Goal: Task Accomplishment & Management: Complete application form

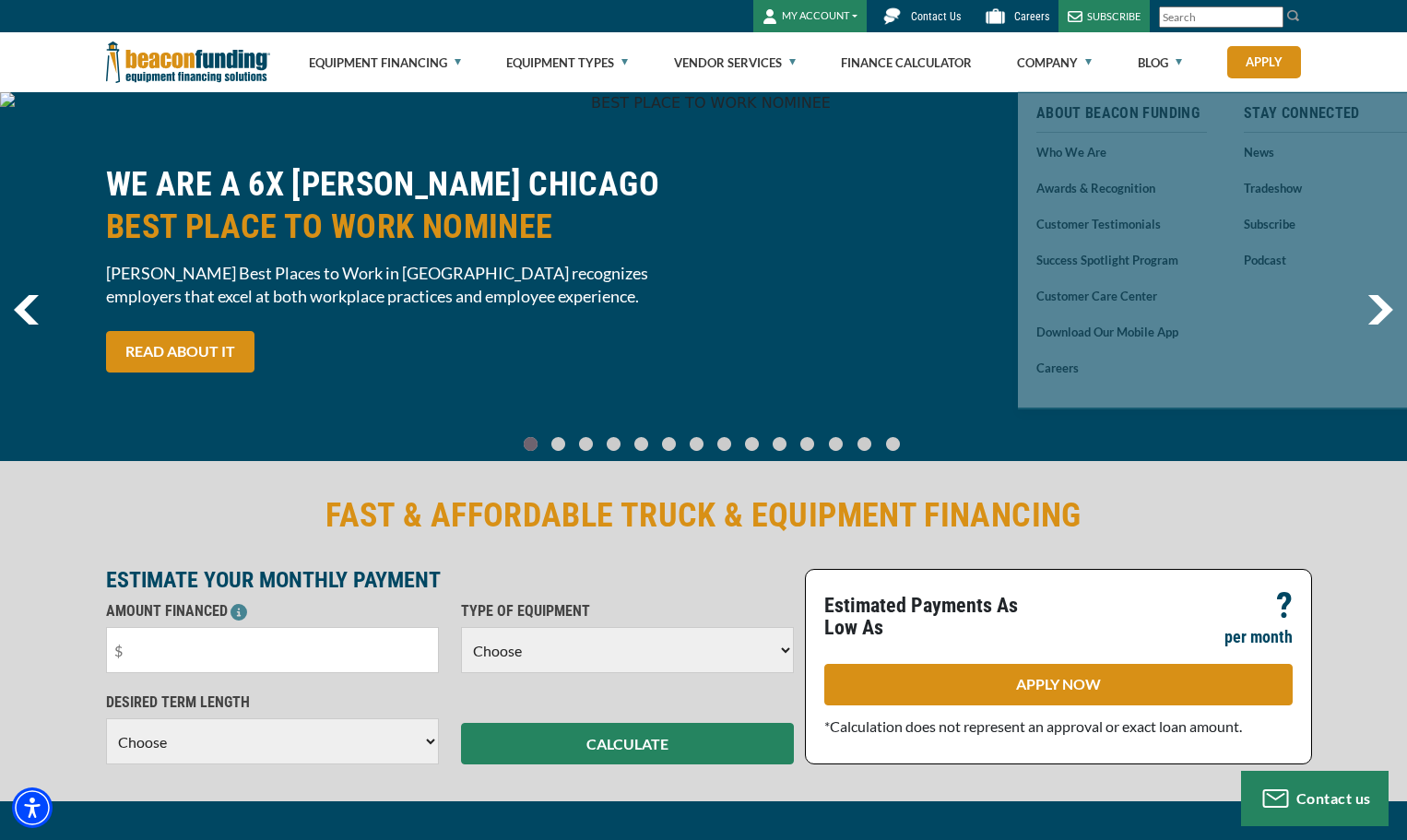
click at [825, 12] on button "MY ACCOUNT" at bounding box center [810, 16] width 113 height 32
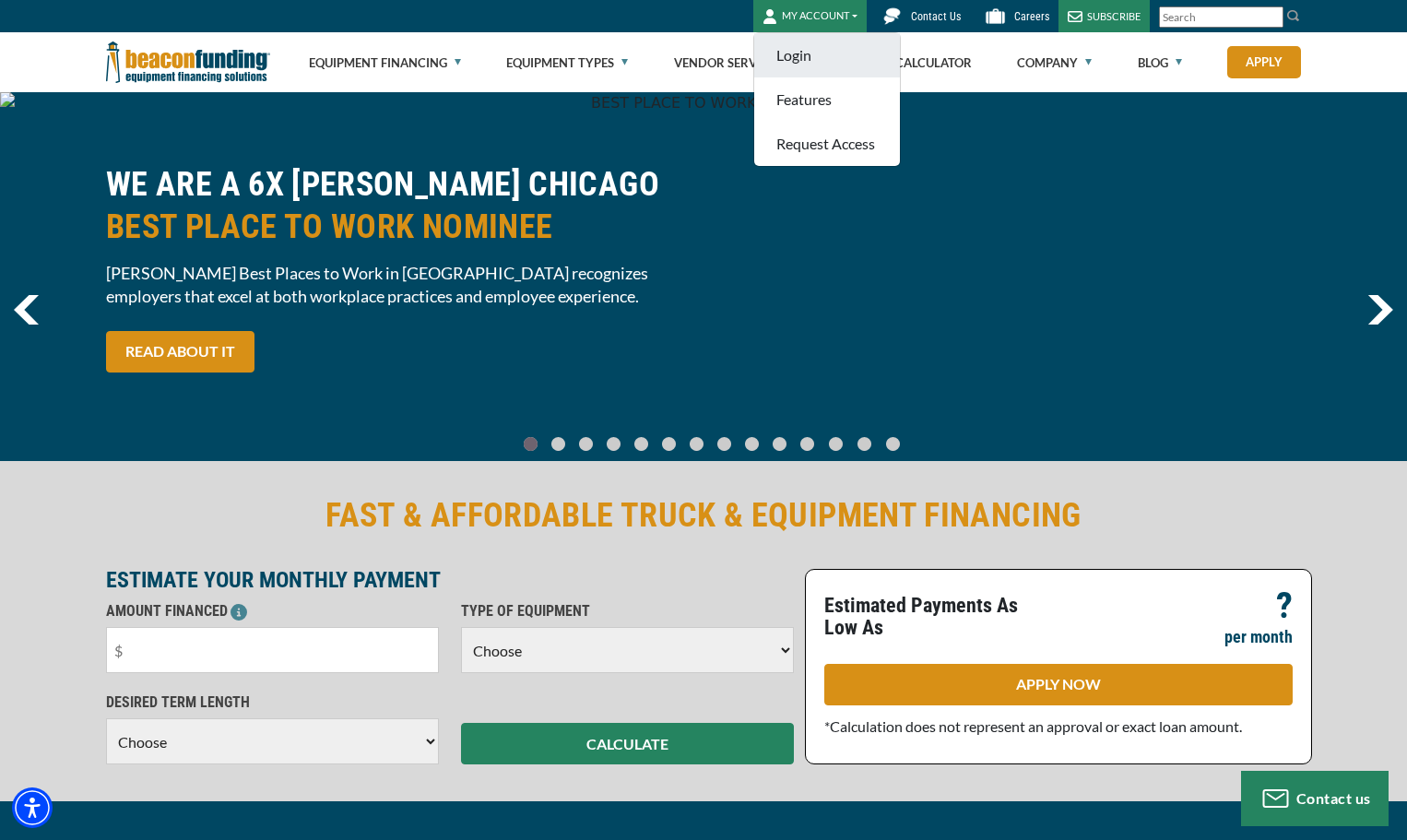
click at [807, 49] on link "Login" at bounding box center [827, 55] width 146 height 44
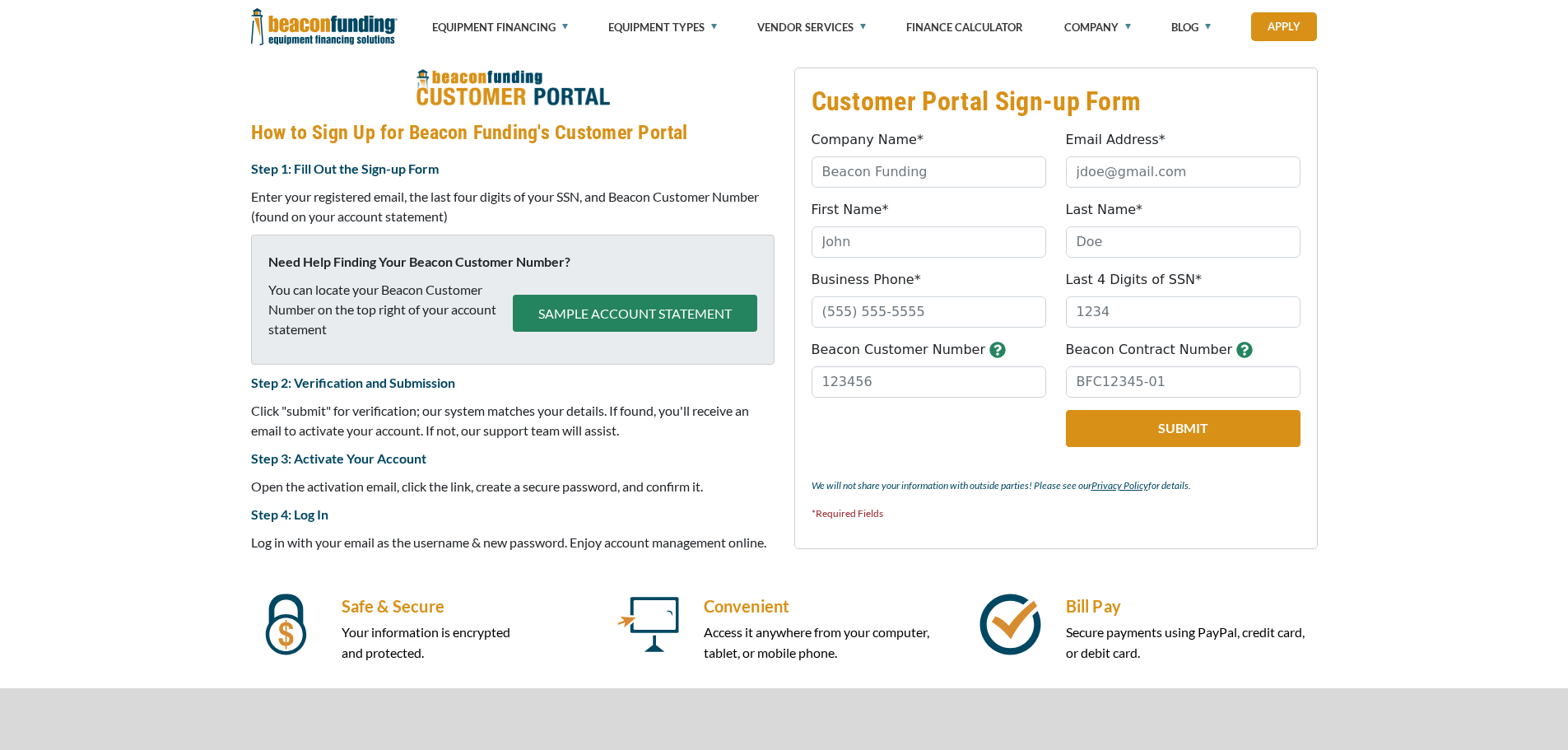
scroll to position [656, 0]
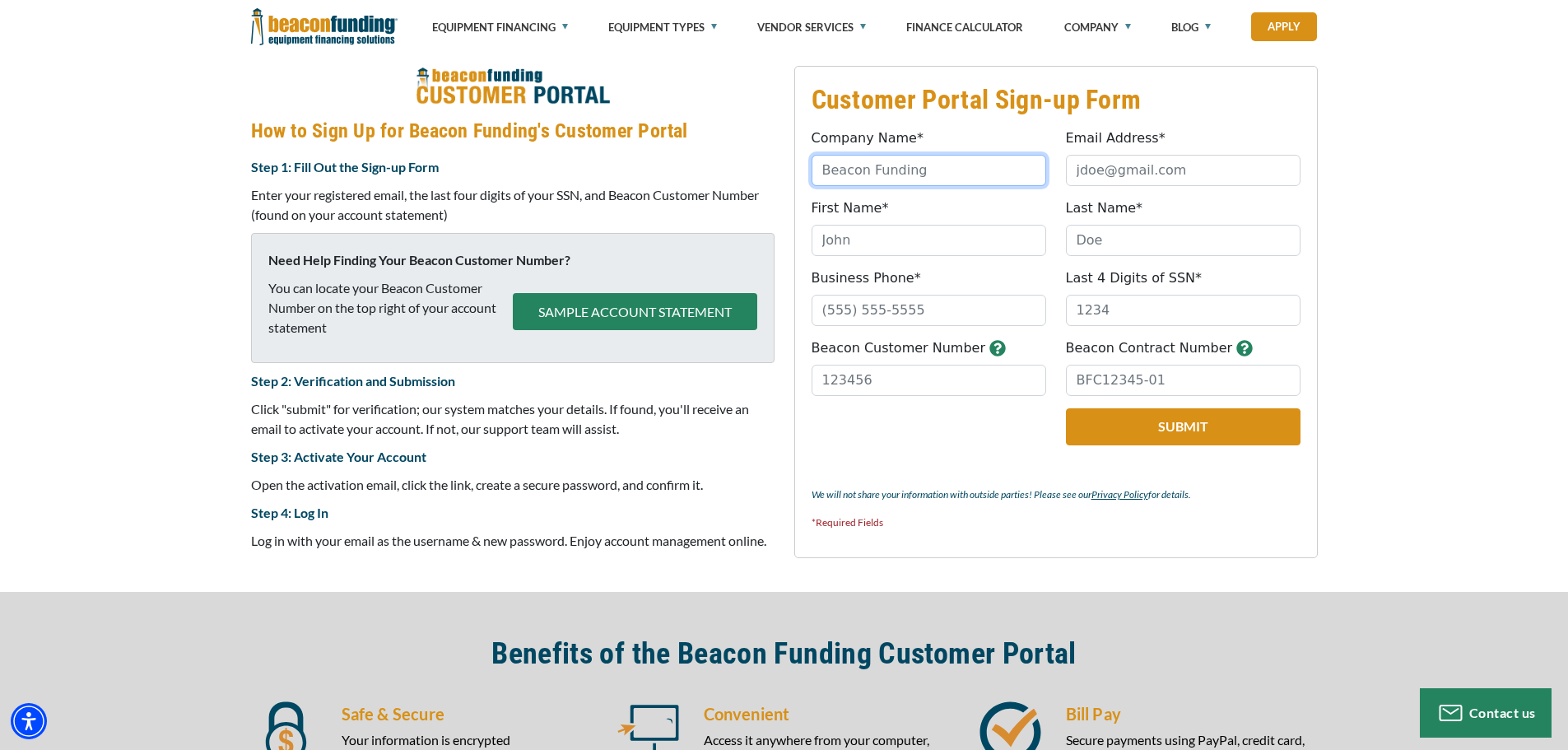
click at [855, 168] on input "Company Name*" at bounding box center [929, 170] width 235 height 31
type input "Kiley's Tree and Bucket Truck Services, LLC"
type input "daisyduke3577@gmail.com"
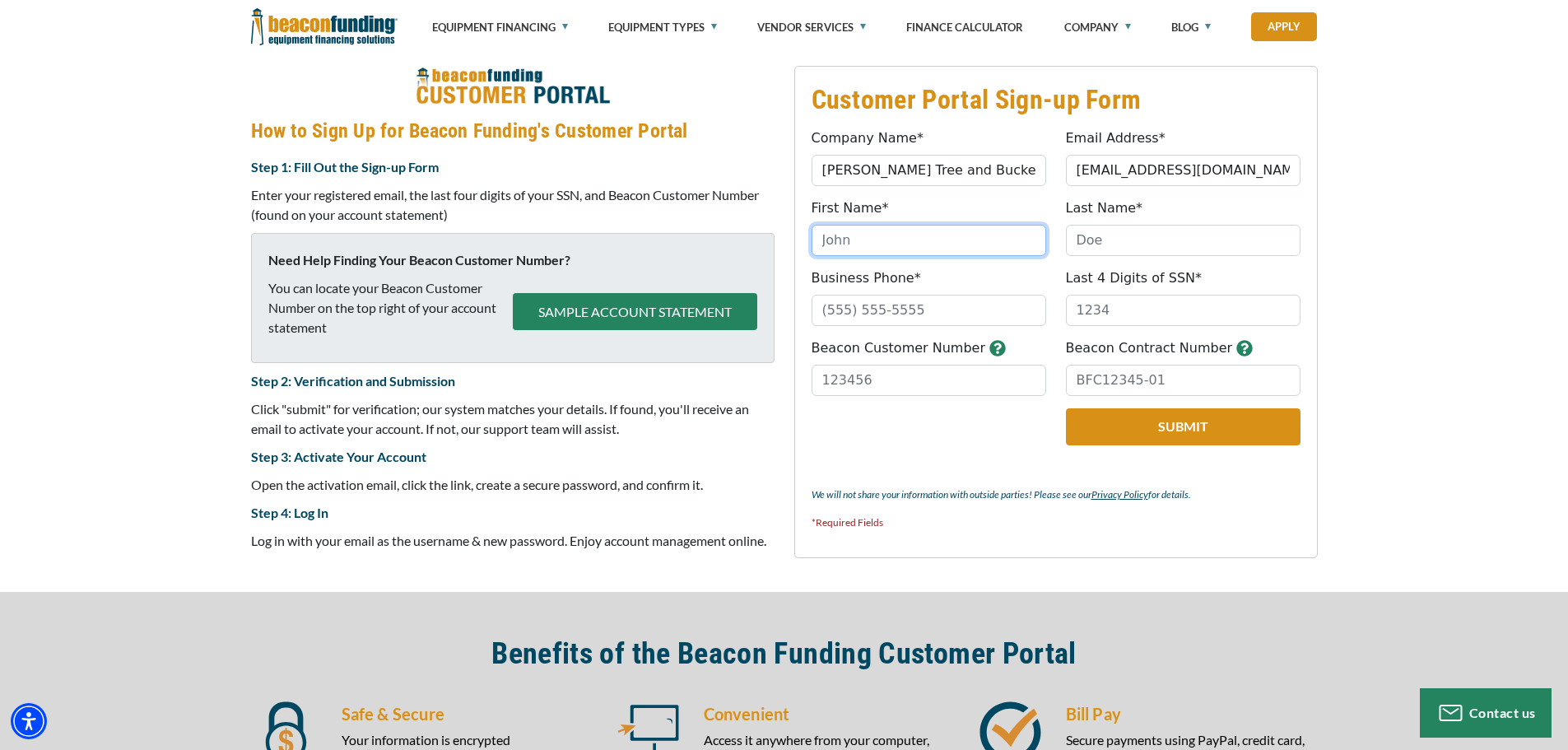
type input "Amy"
type input "Kiley"
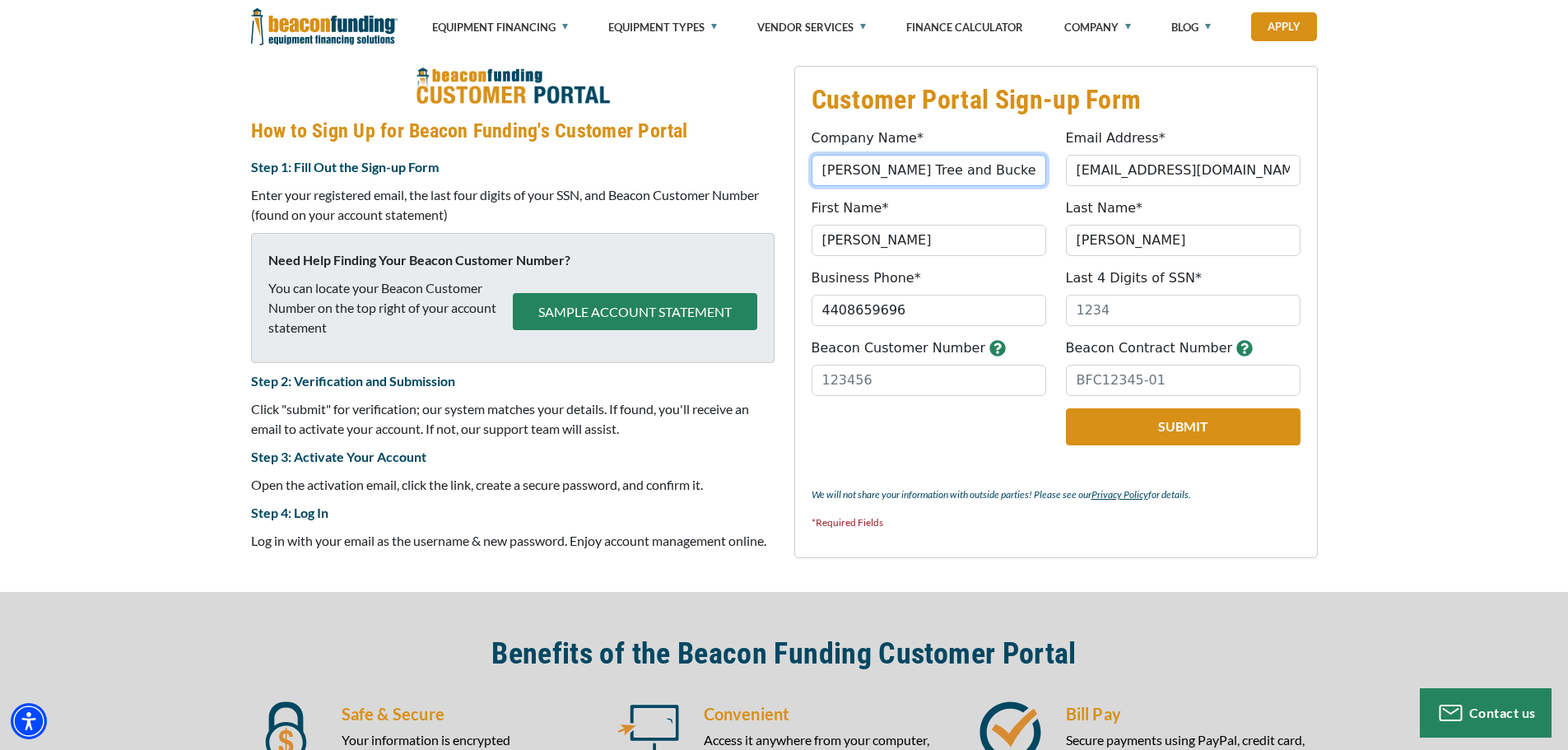
type input "(440) 865-9696"
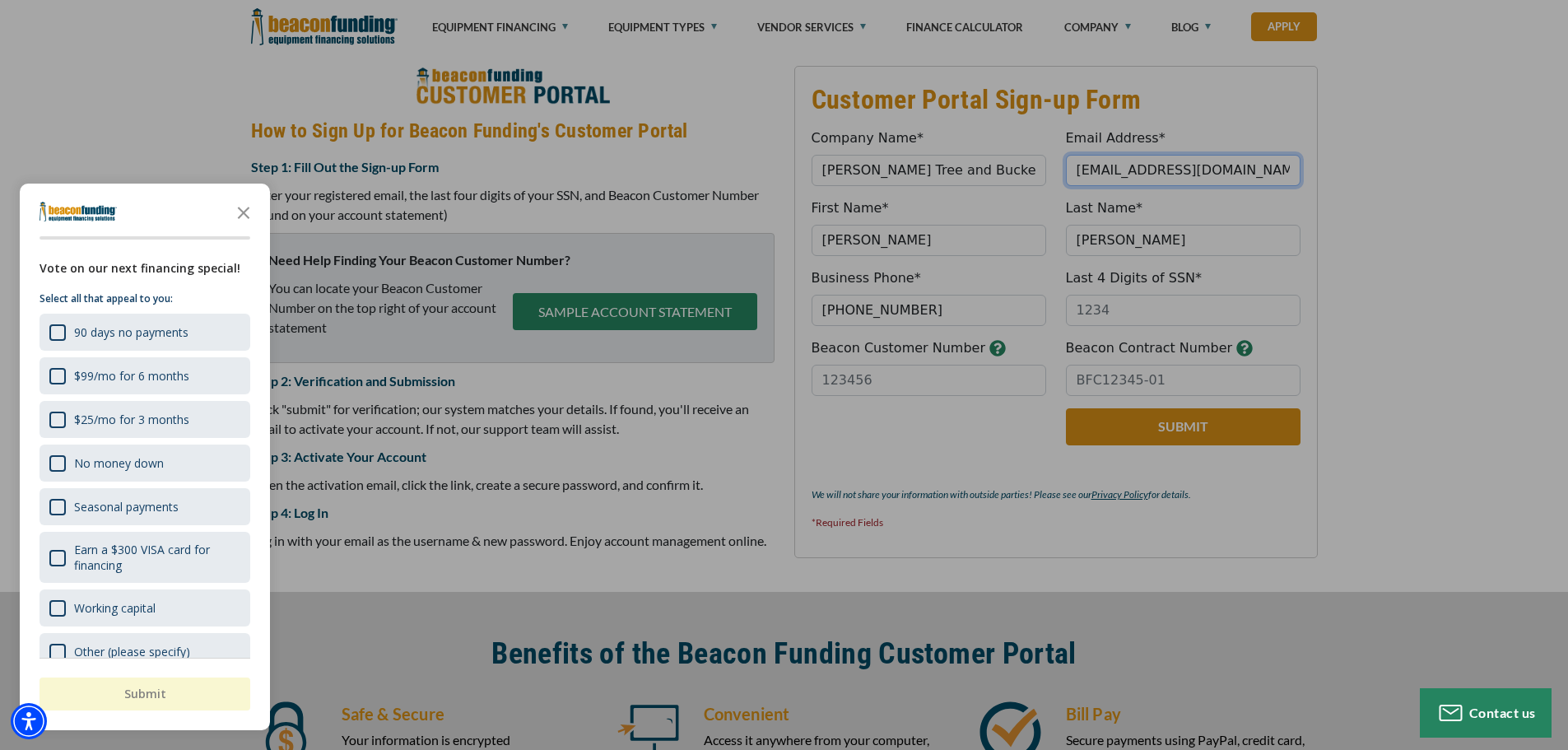
drag, startPoint x: 1270, startPoint y: 167, endPoint x: 1059, endPoint y: 170, distance: 211.0
type input "kileystree@gmail.com"
click at [1136, 306] on div "button" at bounding box center [784, 375] width 1568 height 750
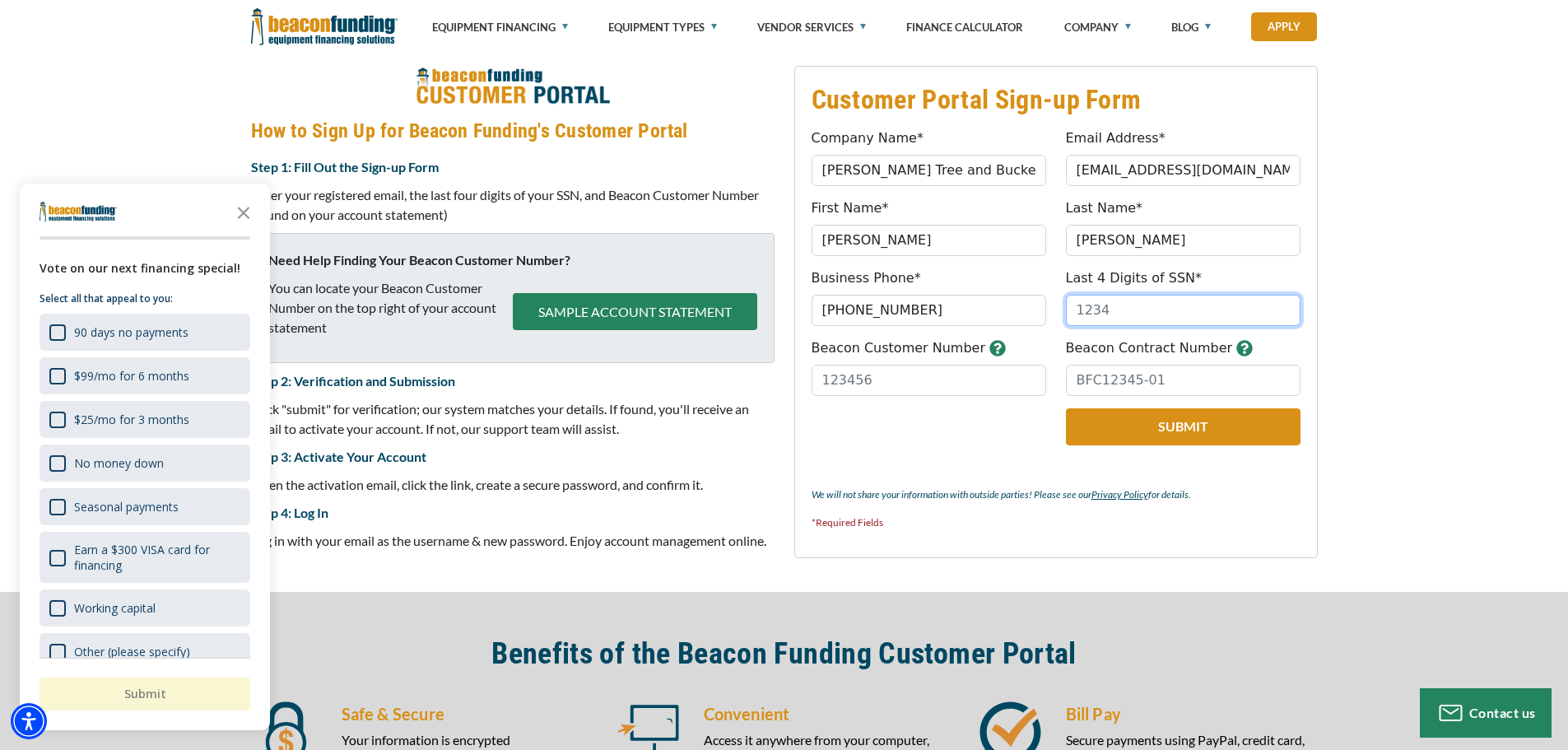
click at [1136, 305] on input "Last 4 Digits of SSN*" at bounding box center [1183, 310] width 235 height 31
type input "0009"
click at [869, 377] on input "Beacon Customer Number" at bounding box center [929, 380] width 235 height 31
click at [1105, 373] on input "Beacon Contract Number" at bounding box center [1183, 380] width 235 height 31
click at [1169, 382] on input "Beacon Contract Number" at bounding box center [1183, 380] width 235 height 31
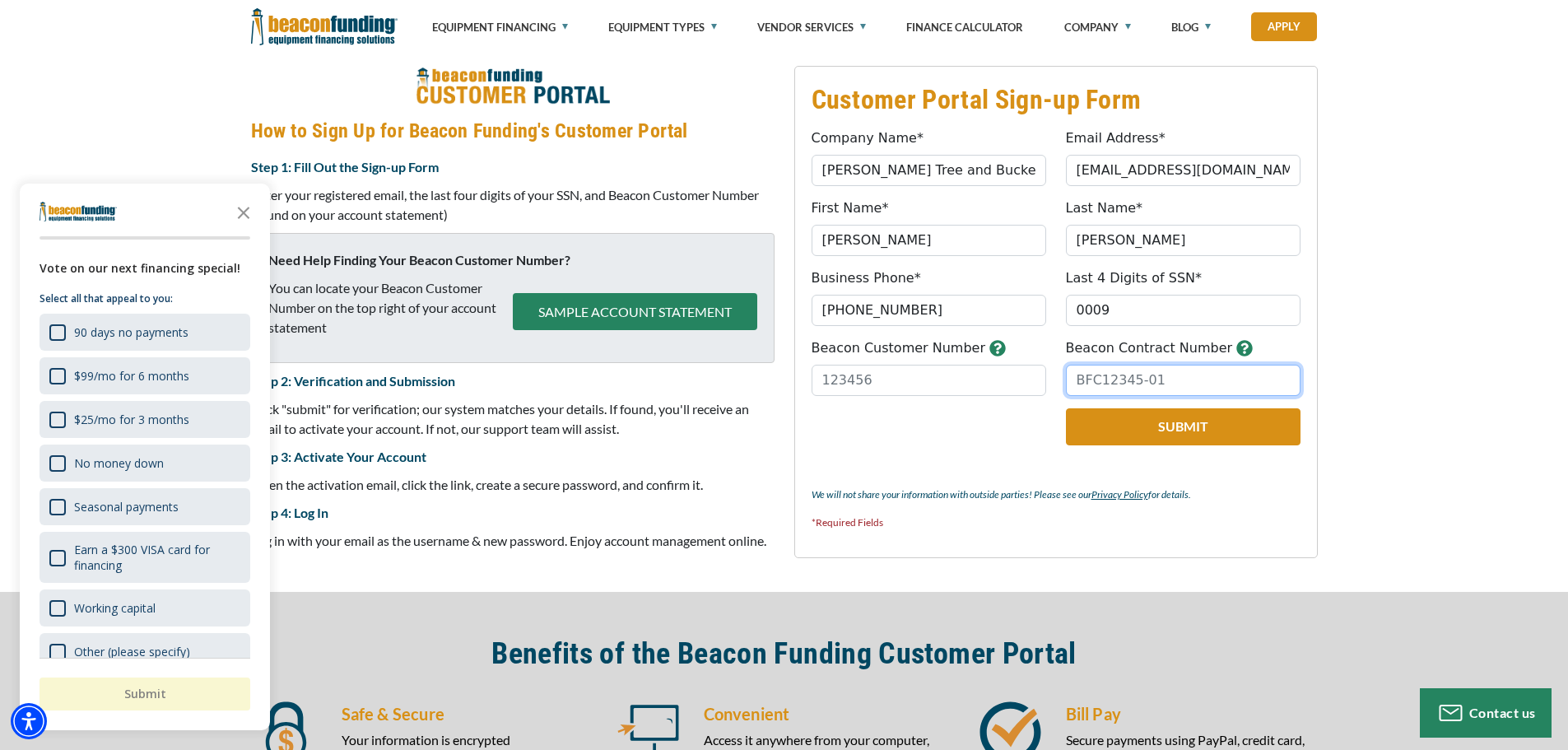
paste input "BFC20467-01"
type input "BFC20467-01"
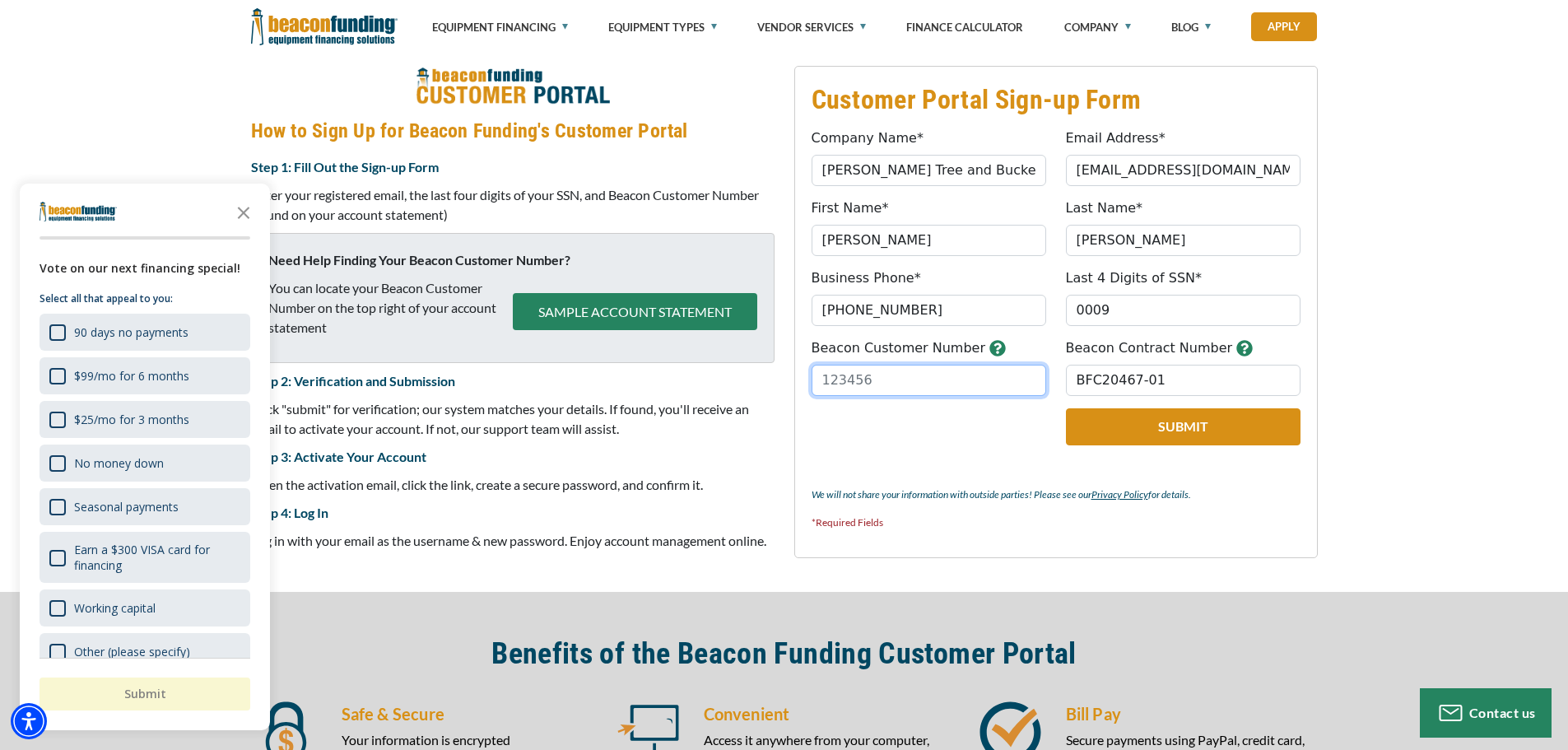
click at [876, 384] on input "Beacon Customer Number" at bounding box center [929, 380] width 235 height 31
click at [989, 345] on icon "button" at bounding box center [997, 348] width 15 height 15
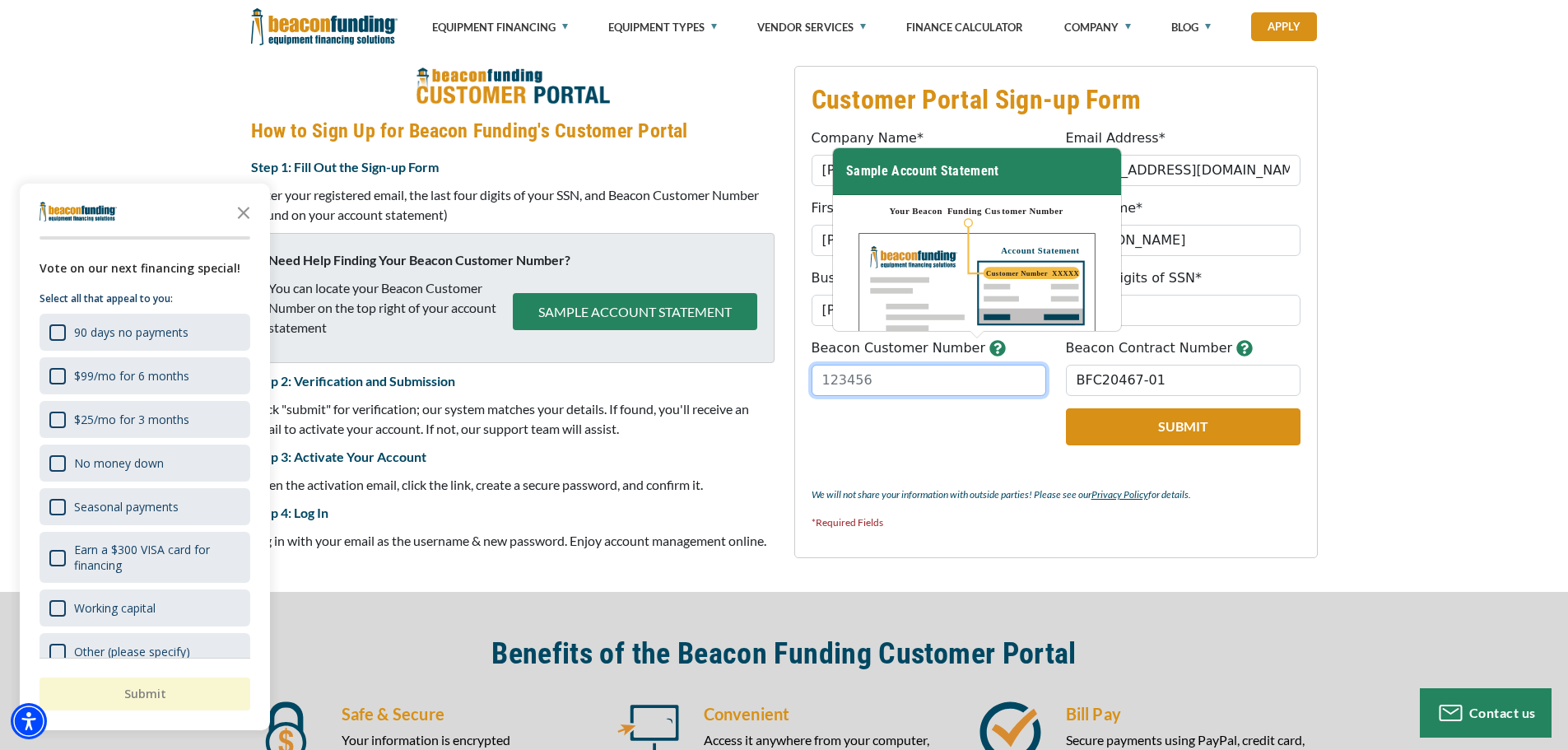
click at [889, 379] on input "Beacon Customer Number" at bounding box center [929, 380] width 235 height 31
type input "33579"
click at [1065, 408] on button "Submit" at bounding box center [1183, 427] width 235 height 37
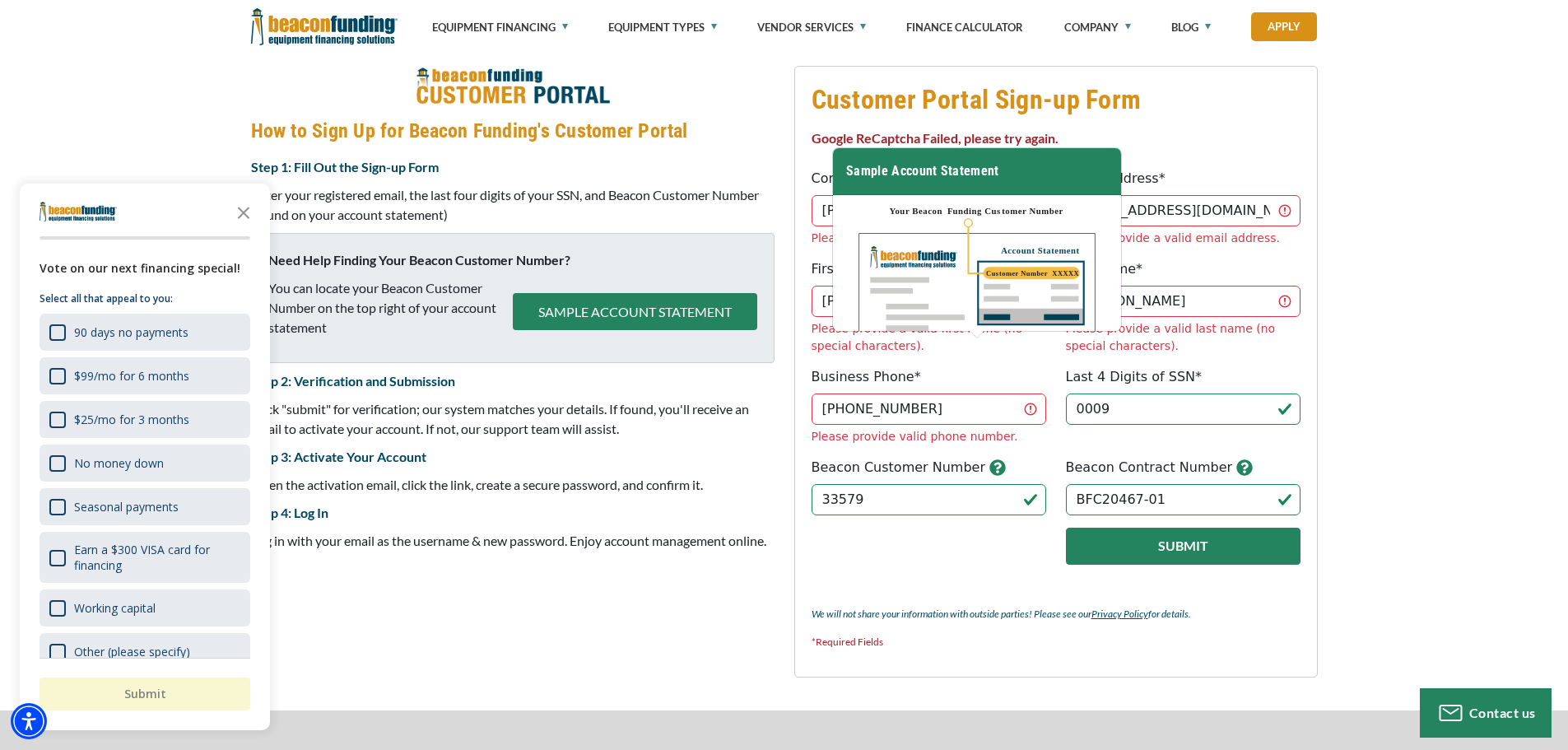
click at [1131, 527] on button "Submit" at bounding box center [1183, 546] width 235 height 37
click at [1111, 527] on button "Submit" at bounding box center [1183, 546] width 235 height 37
click at [1138, 527] on button "Submit" at bounding box center [1183, 546] width 235 height 37
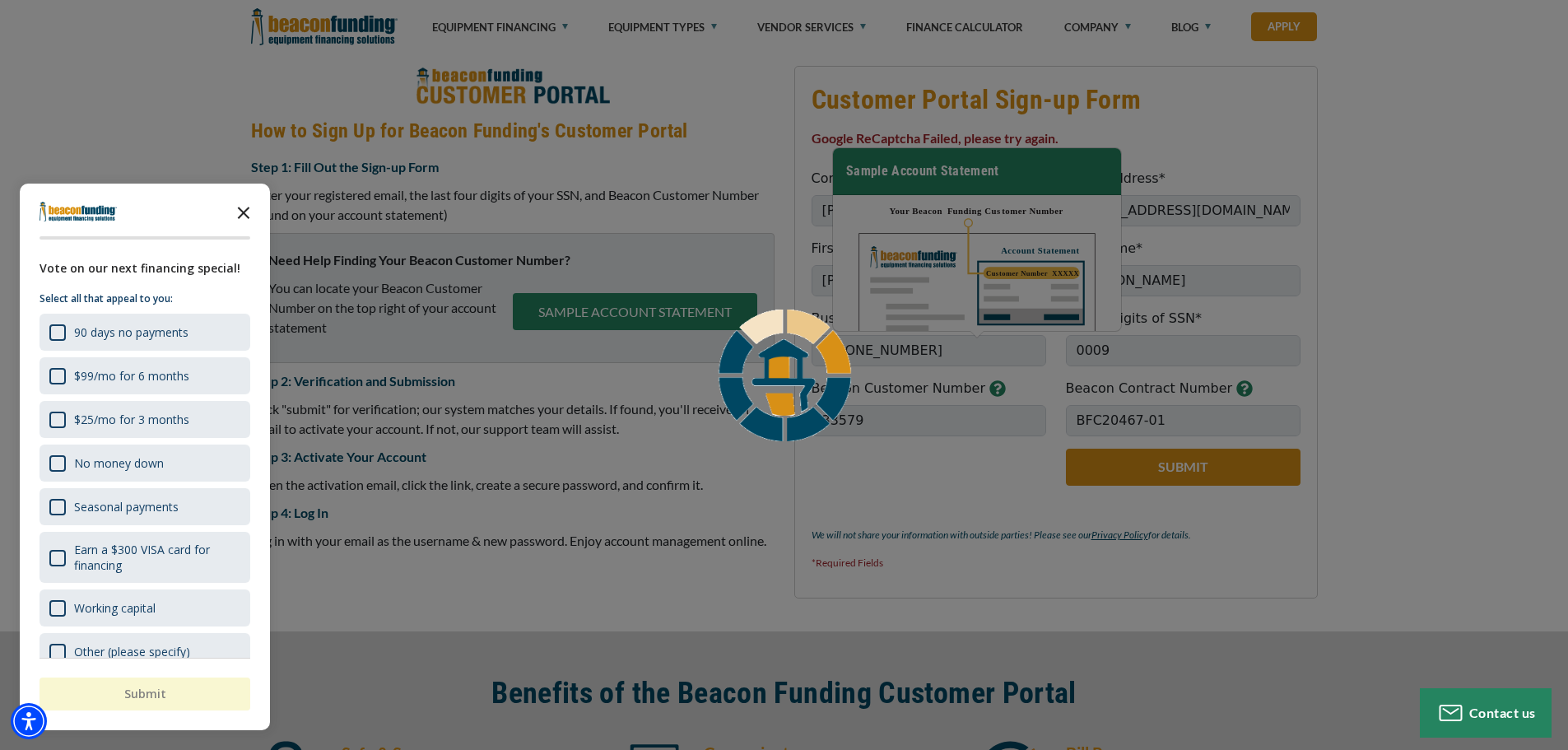
click at [239, 216] on icon "Close the survey" at bounding box center [243, 211] width 33 height 33
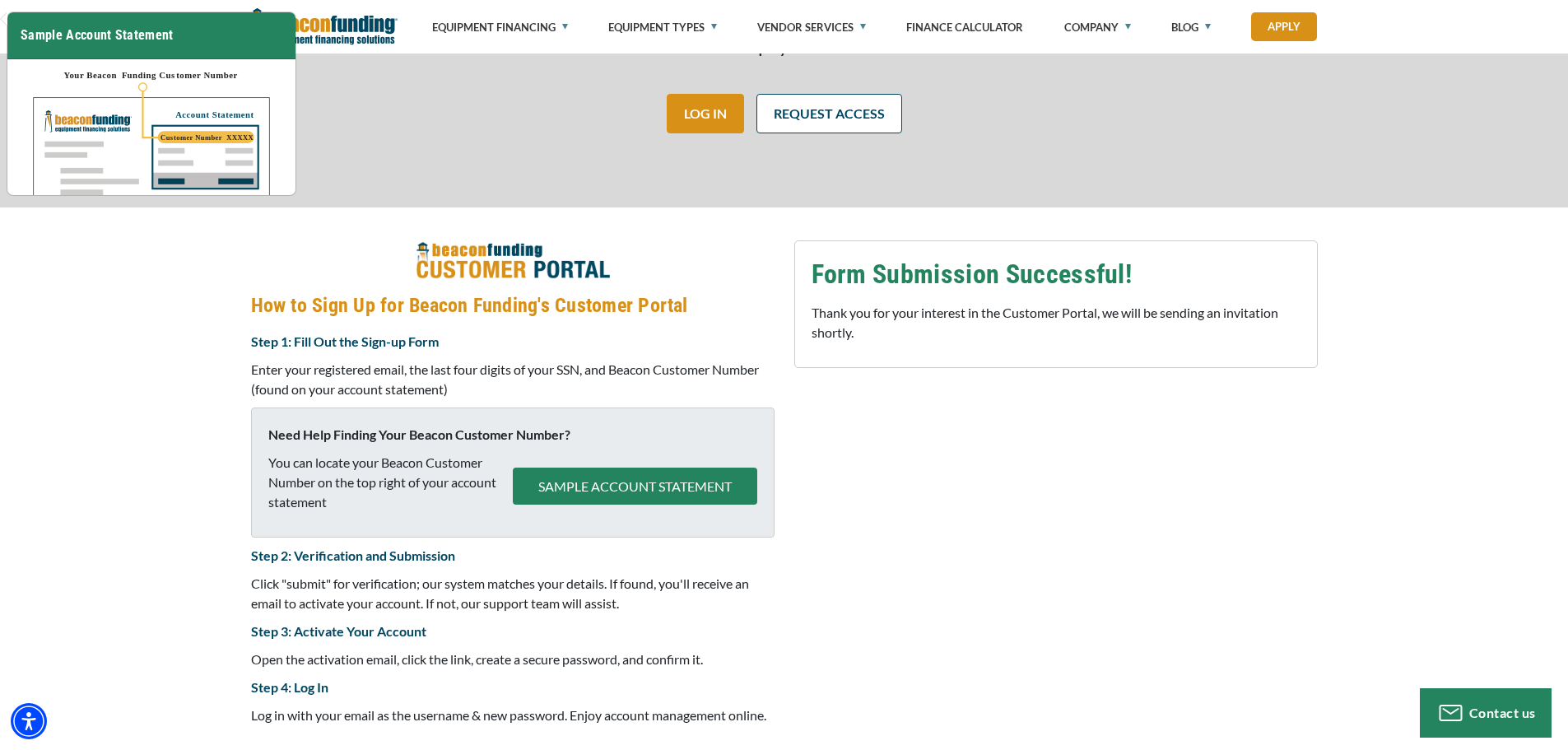
scroll to position [0, 0]
